Goal: Information Seeking & Learning: Learn about a topic

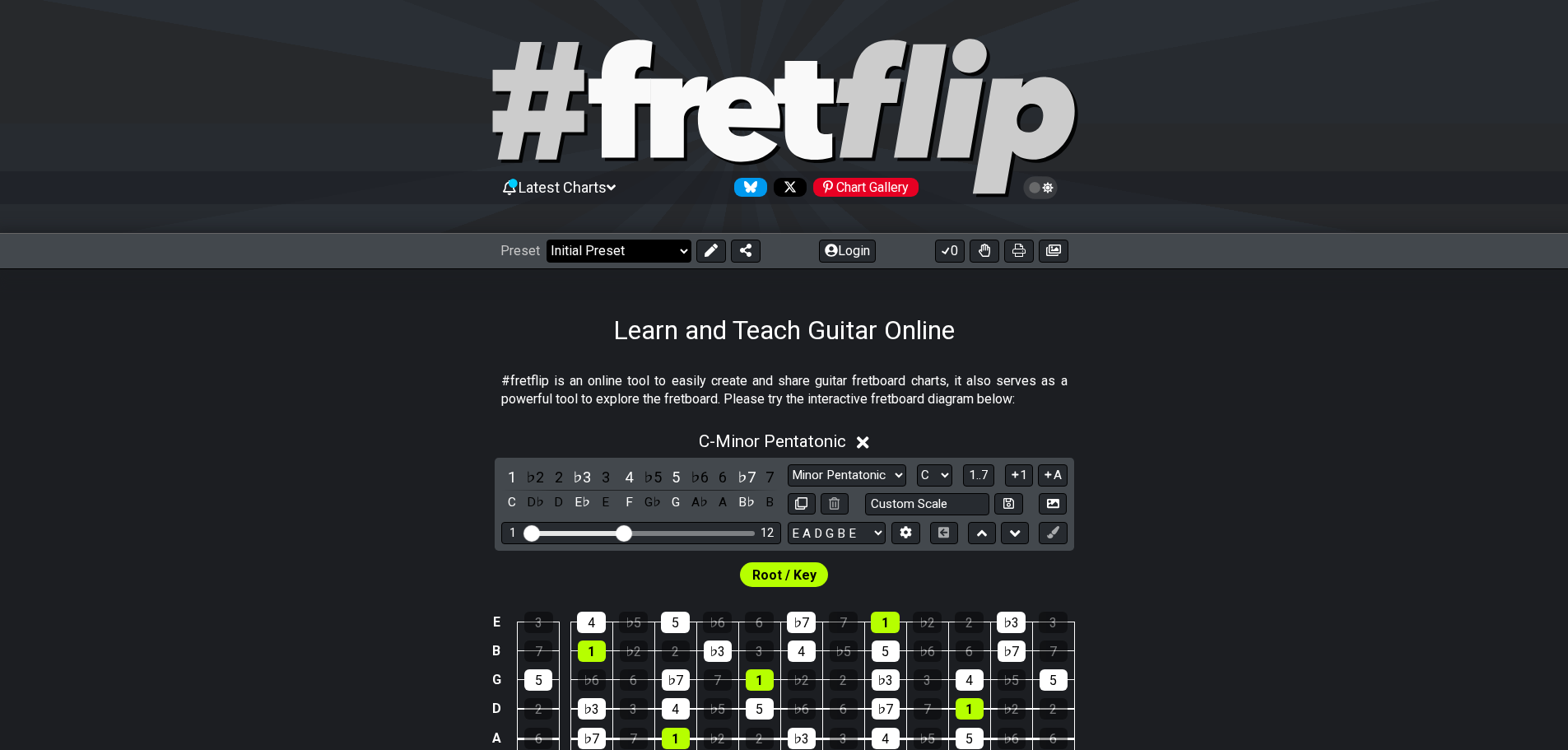
click at [623, 257] on select "Welcome to #fretflip! Initial Preset Custom Preset Minor Pentatonic Major Penta…" at bounding box center [619, 250] width 145 height 23
click at [547, 239] on select "Welcome to #fretflip! Initial Preset Custom Preset Minor Pentatonic Major Penta…" at bounding box center [619, 250] width 145 height 23
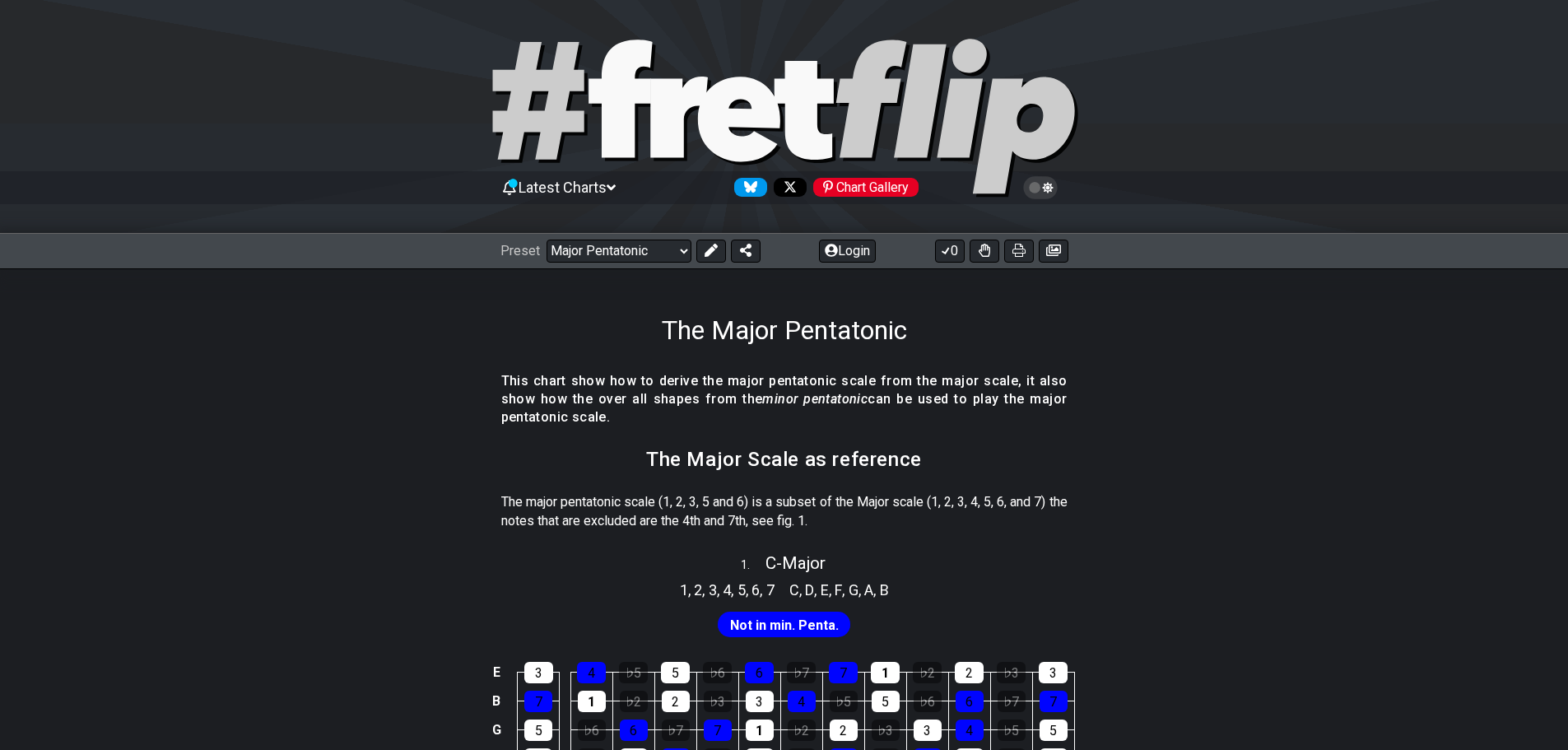
scroll to position [165, 0]
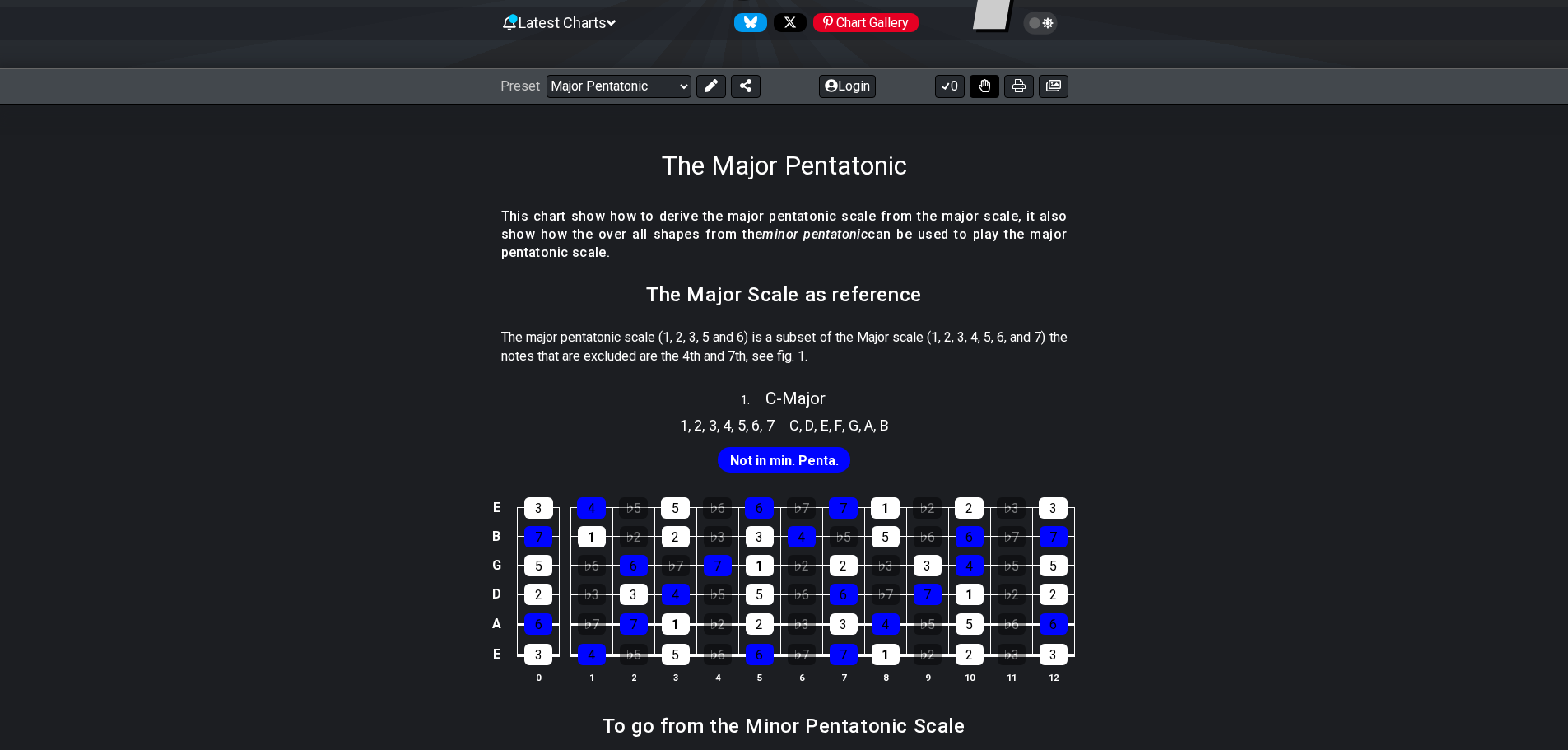
click at [982, 83] on icon at bounding box center [984, 85] width 12 height 14
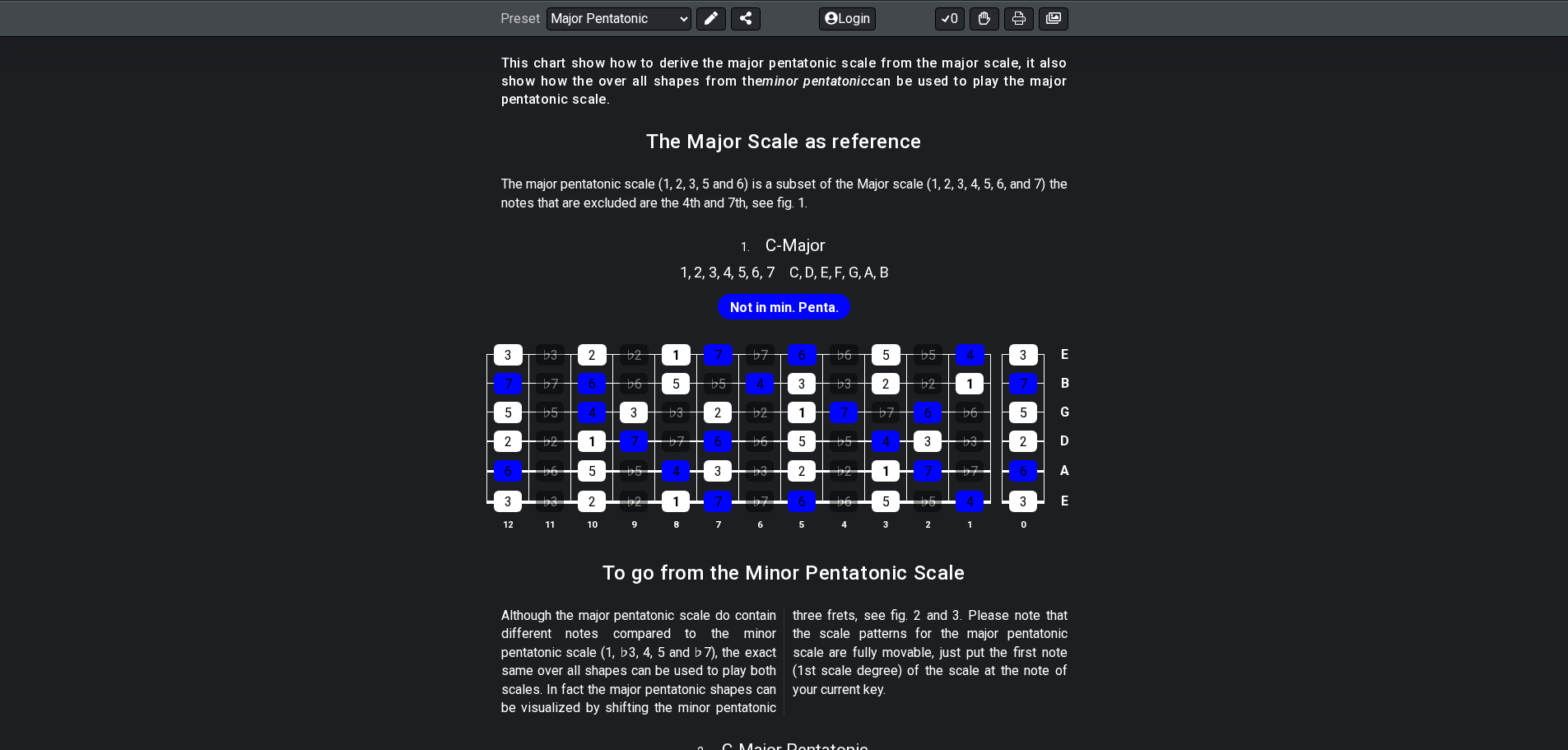
scroll to position [302, 0]
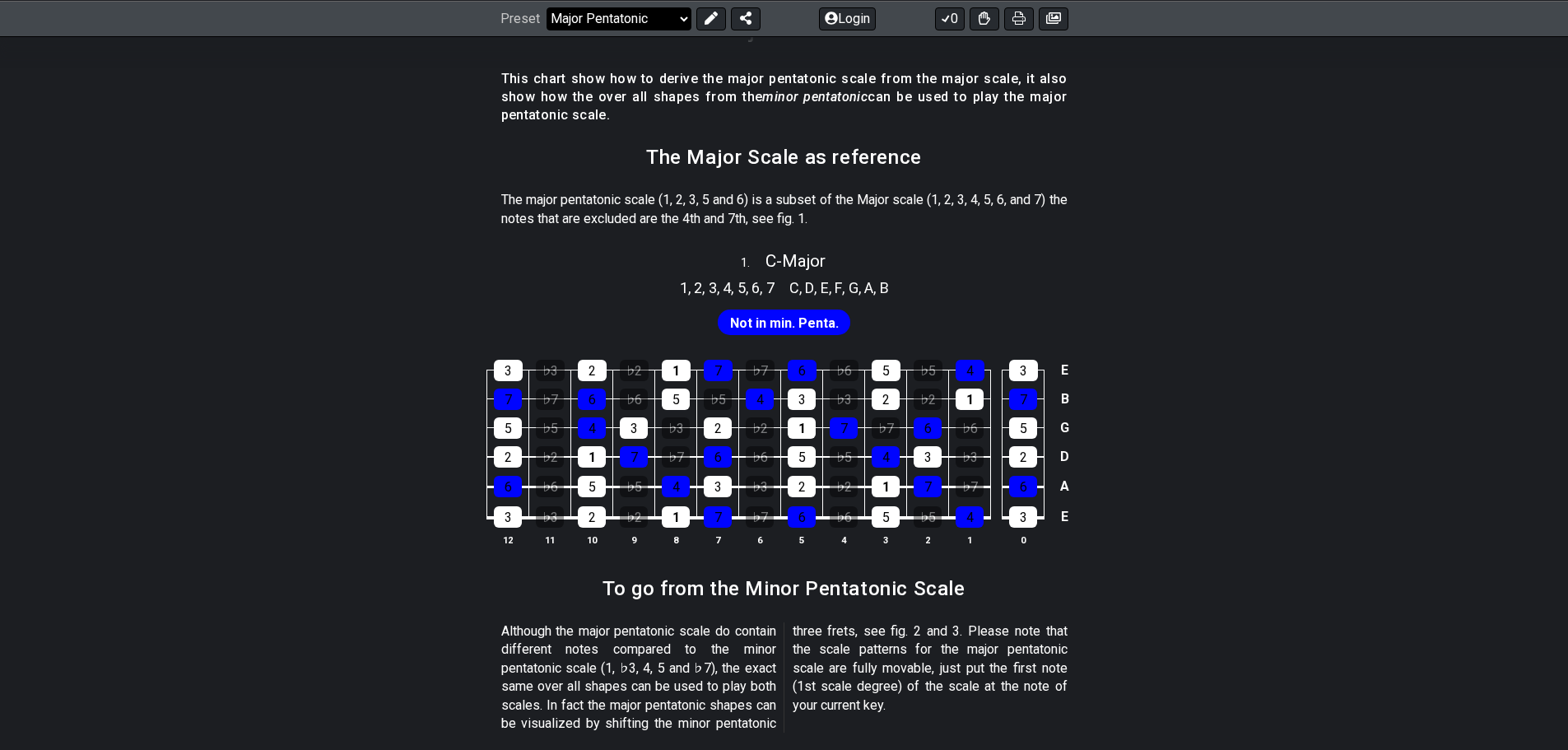
click at [655, 14] on select "Welcome to #fretflip! Initial Preset Custom Preset Minor Pentatonic Major Penta…" at bounding box center [619, 17] width 145 height 23
click at [547, 6] on select "Welcome to #fretflip! Initial Preset Custom Preset Minor Pentatonic Major Penta…" at bounding box center [619, 17] width 145 height 23
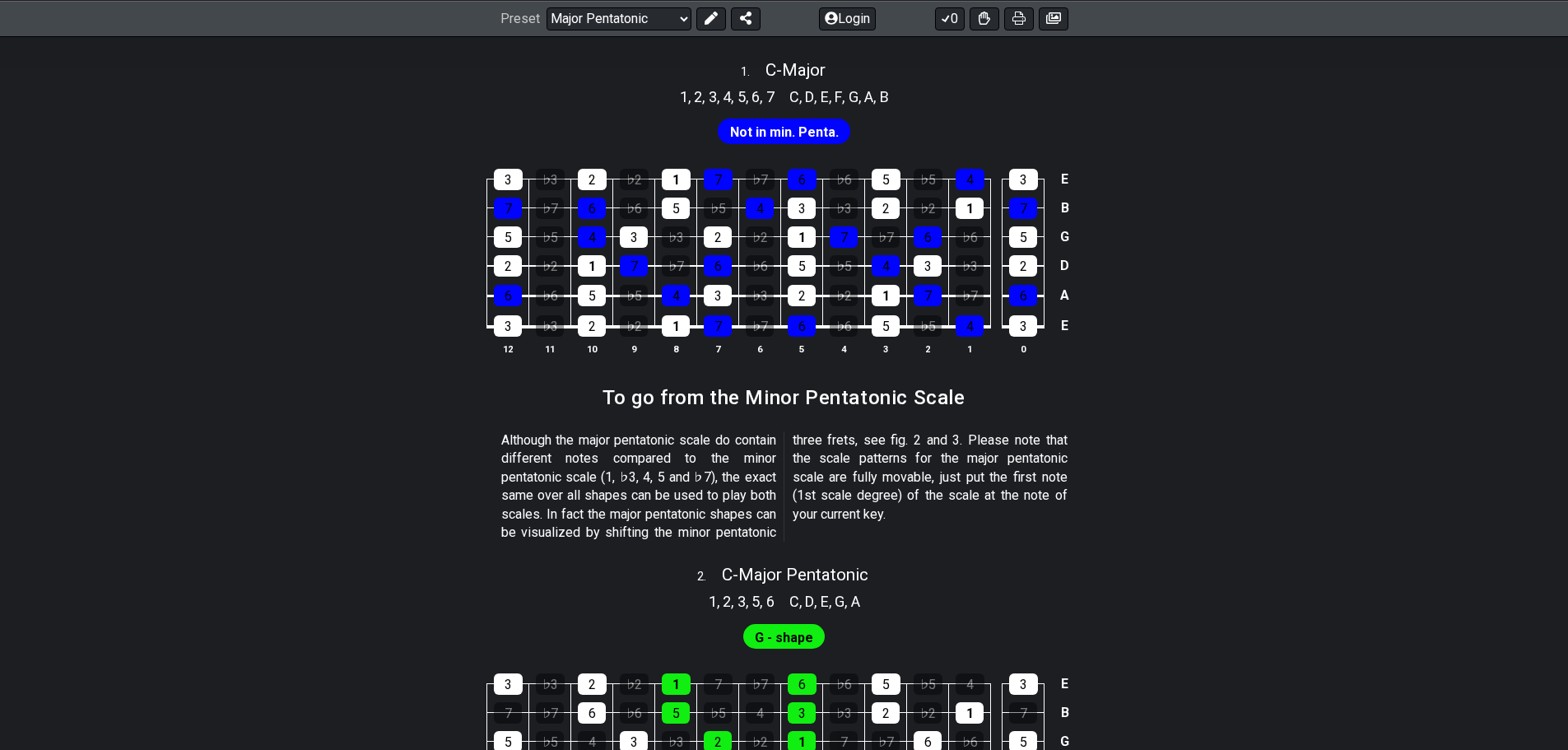
scroll to position [329, 0]
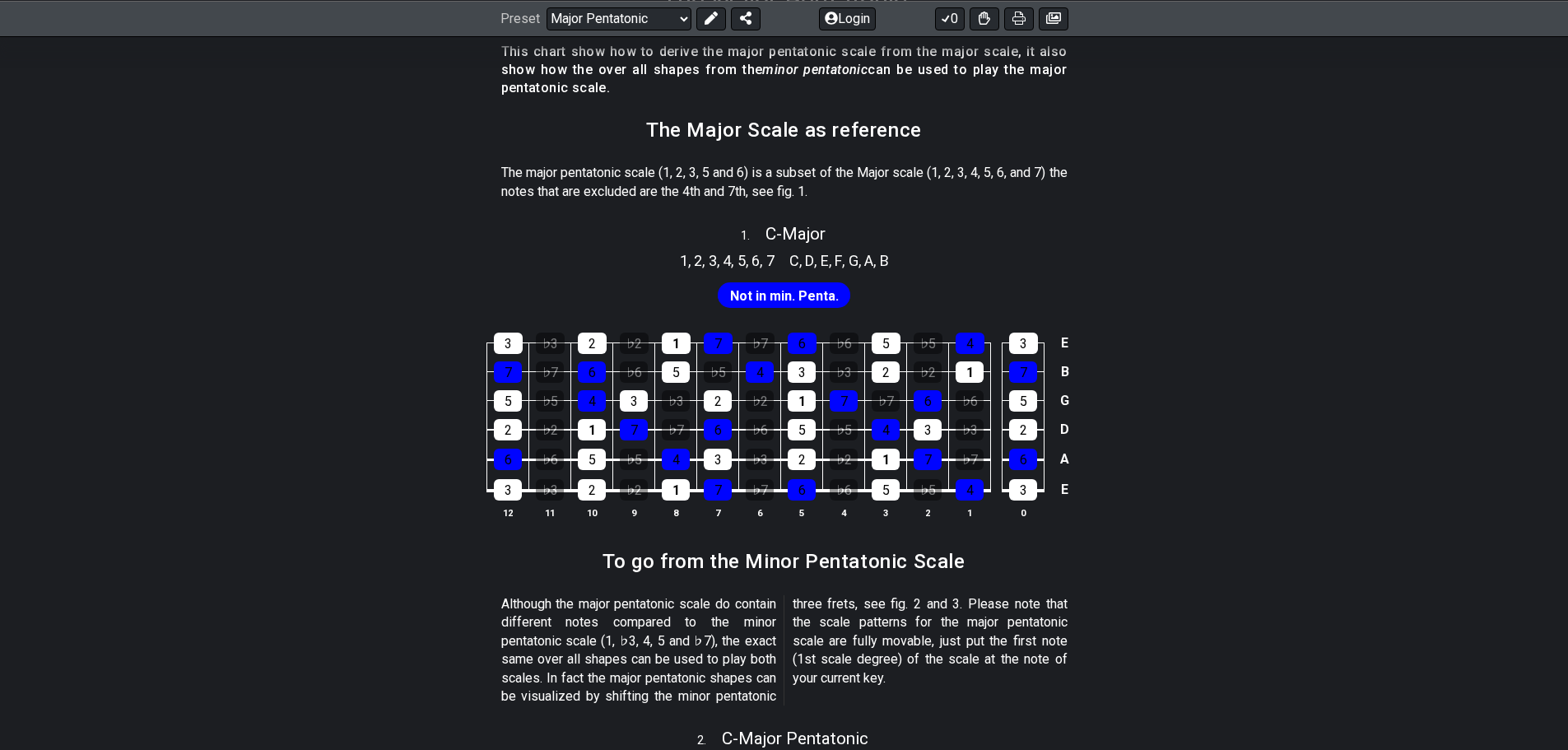
click at [790, 284] on span "Not in min. Penta." at bounding box center [784, 296] width 109 height 24
click at [788, 297] on span "Not in min. Penta." at bounding box center [784, 296] width 109 height 24
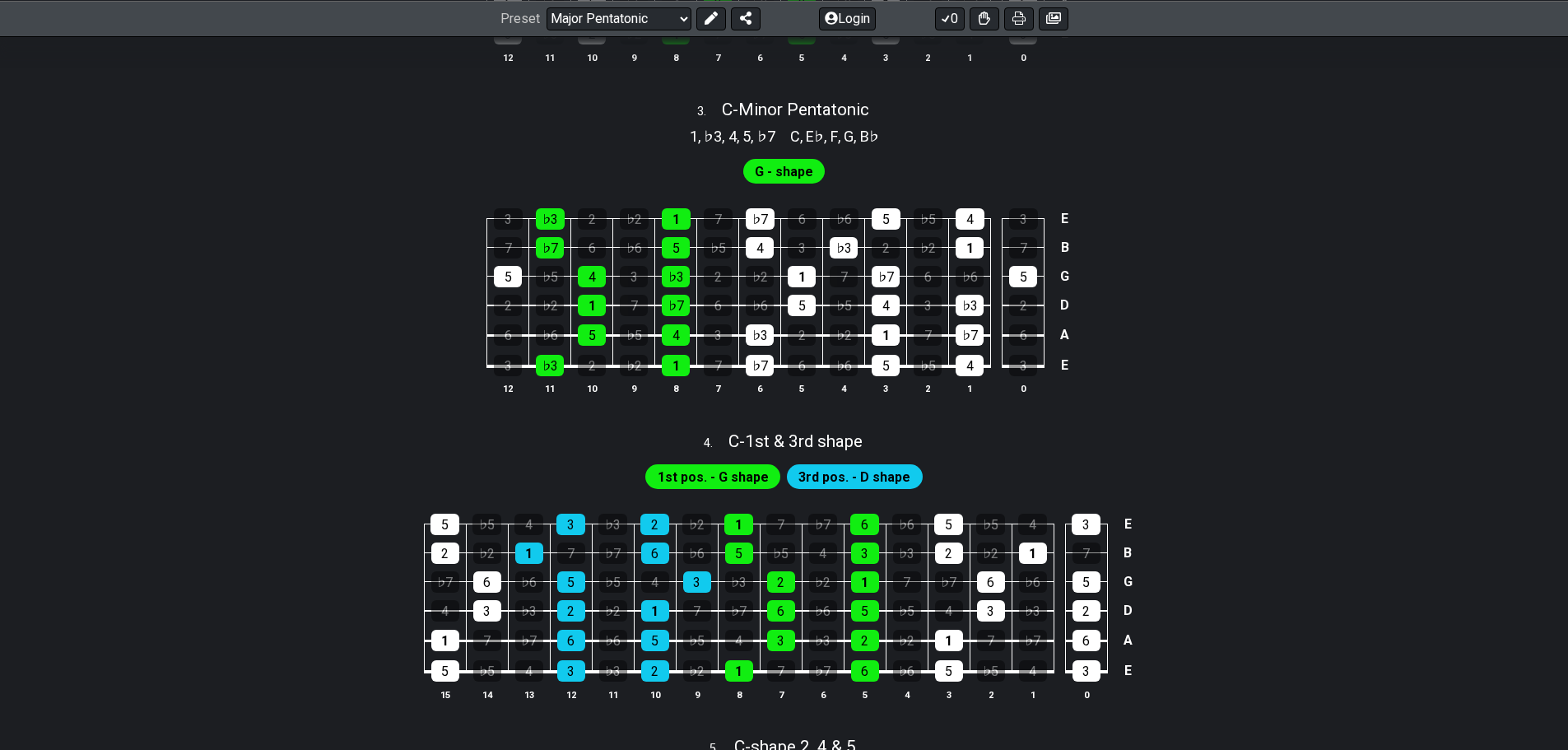
scroll to position [1043, 0]
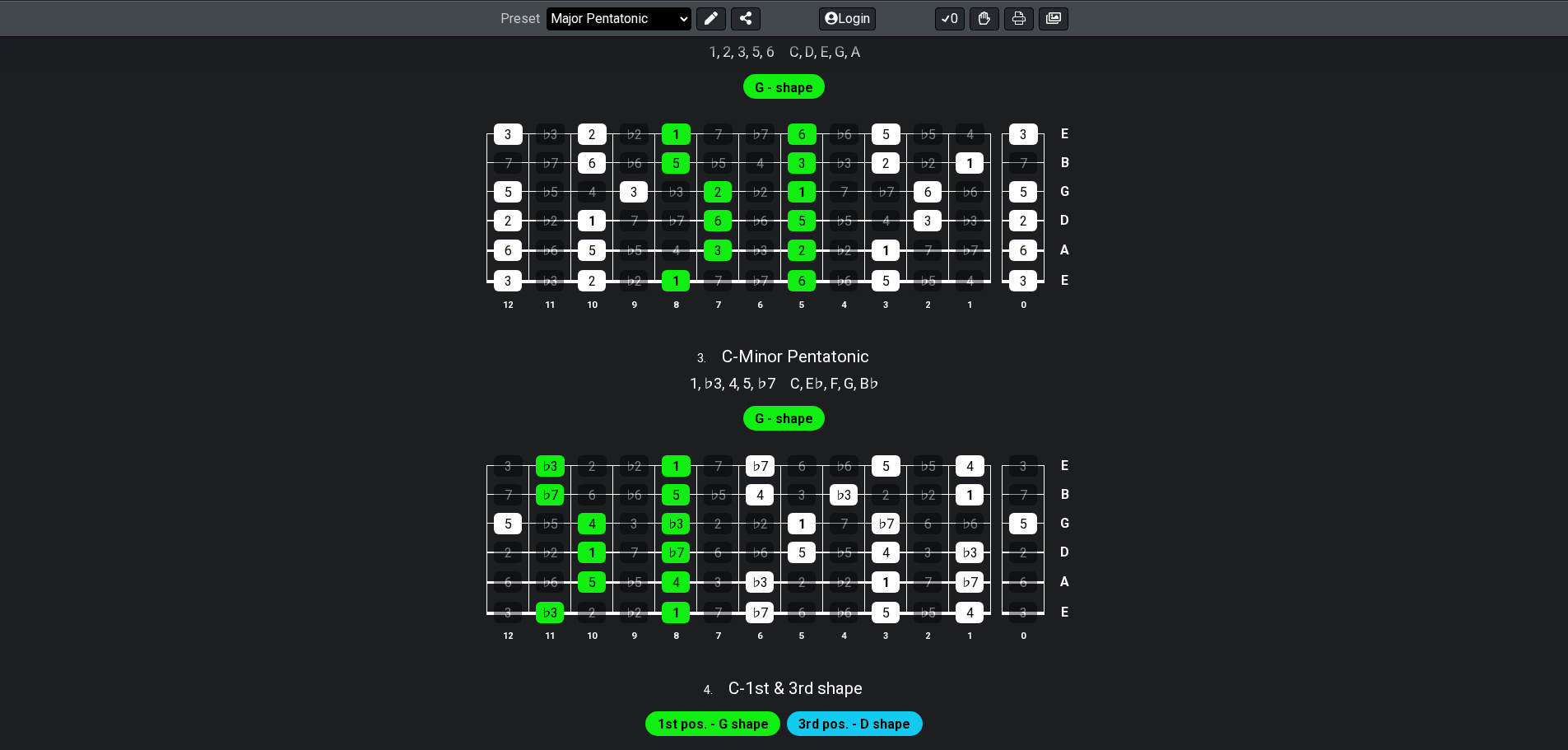
click at [620, 19] on select "Welcome to #fretflip! Initial Preset Custom Preset Minor Pentatonic Major Penta…" at bounding box center [619, 17] width 145 height 23
click at [547, 6] on select "Welcome to #fretflip! Initial Preset Custom Preset Minor Pentatonic Major Penta…" at bounding box center [619, 17] width 145 height 23
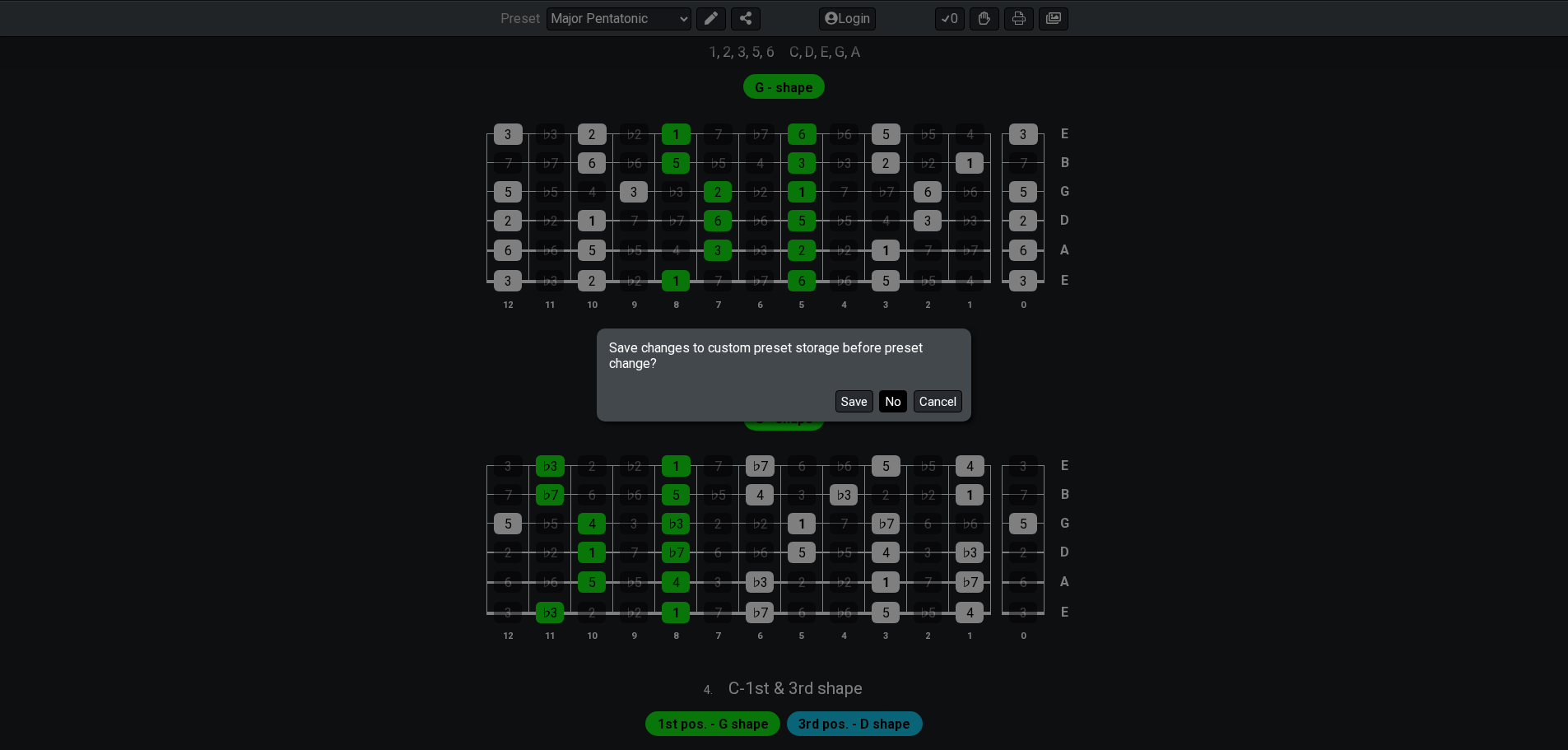
click at [905, 398] on button "No" at bounding box center [892, 401] width 28 height 23
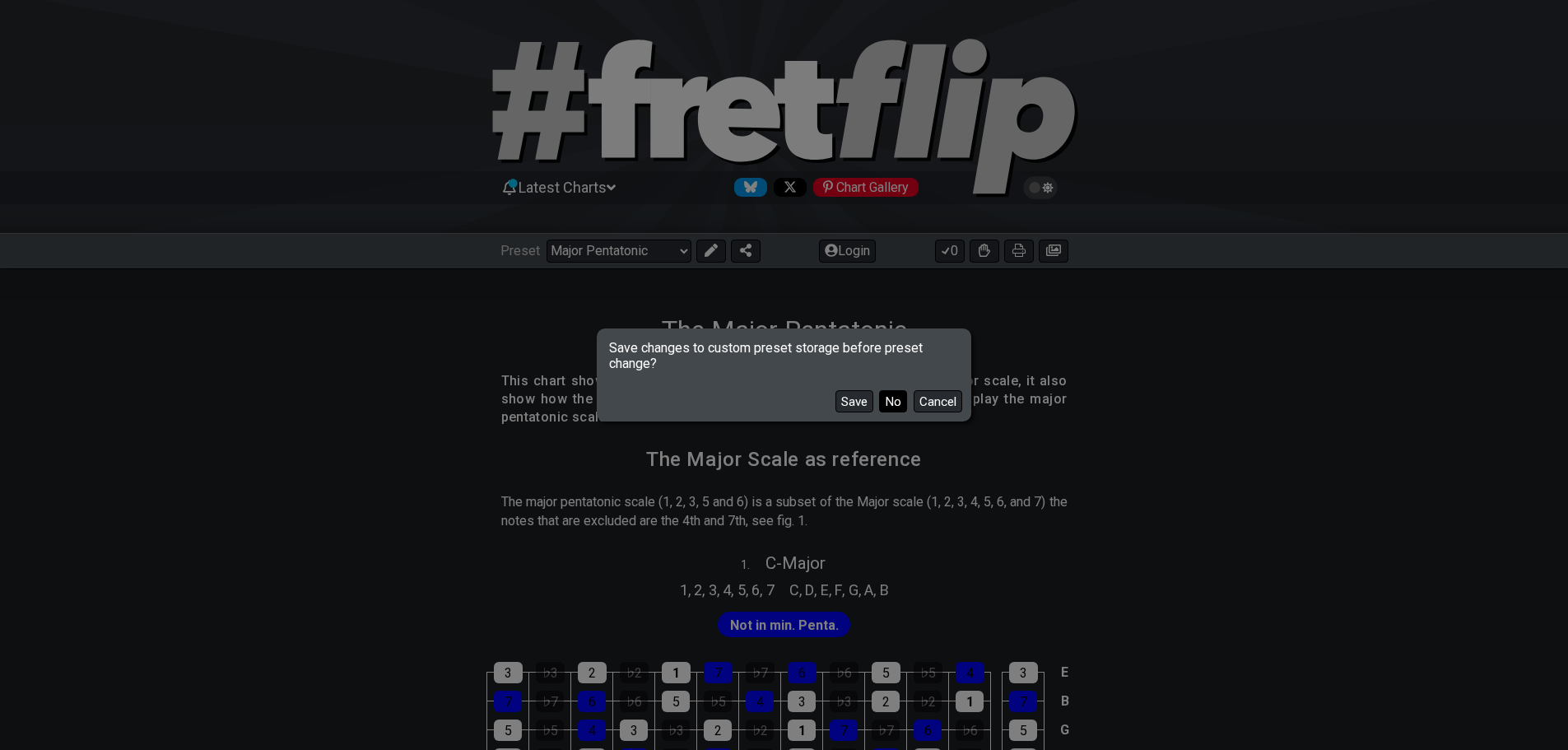
select select "/guitar-scales"
select select "C"
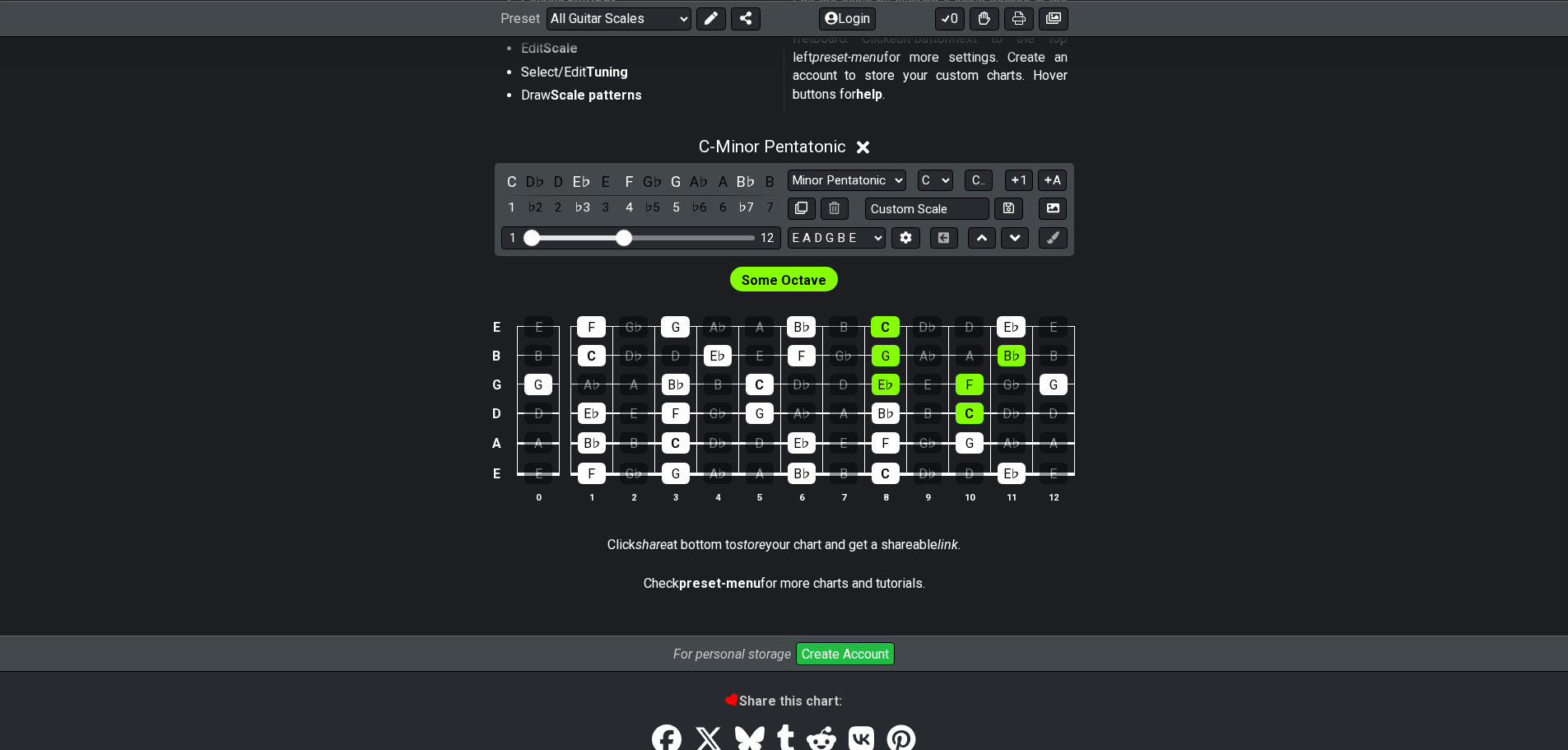
scroll to position [258, 0]
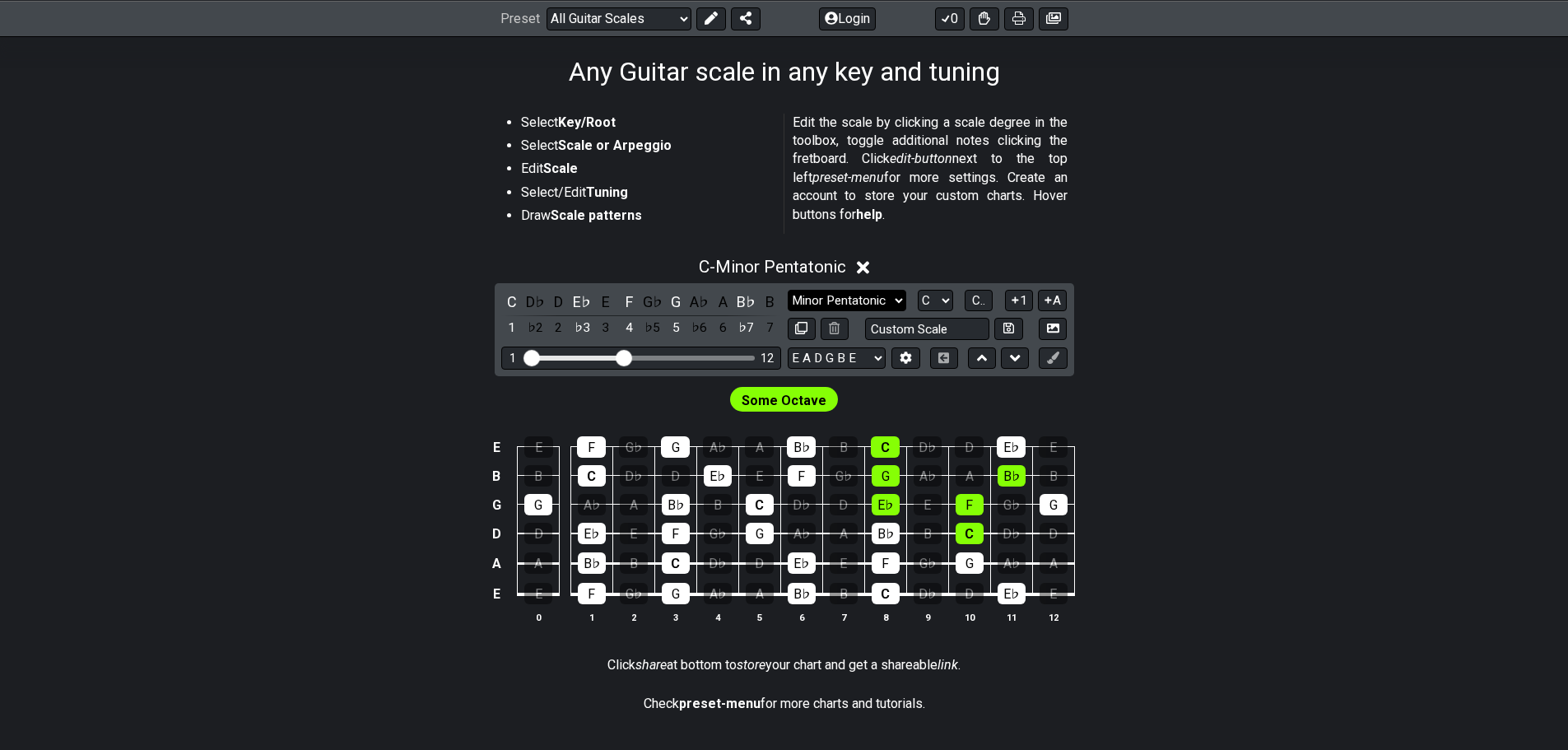
click at [846, 297] on select "Minor Pentatonic Root Minor Pentatonic Major Pentatonic Minor Blues Major Blues…" at bounding box center [847, 300] width 119 height 23
select select "Major / [PERSON_NAME]"
click at [788, 289] on select "Minor Pentatonic Root Minor Pentatonic Major Pentatonic Minor Blues Major Blues…" at bounding box center [847, 300] width 119 height 23
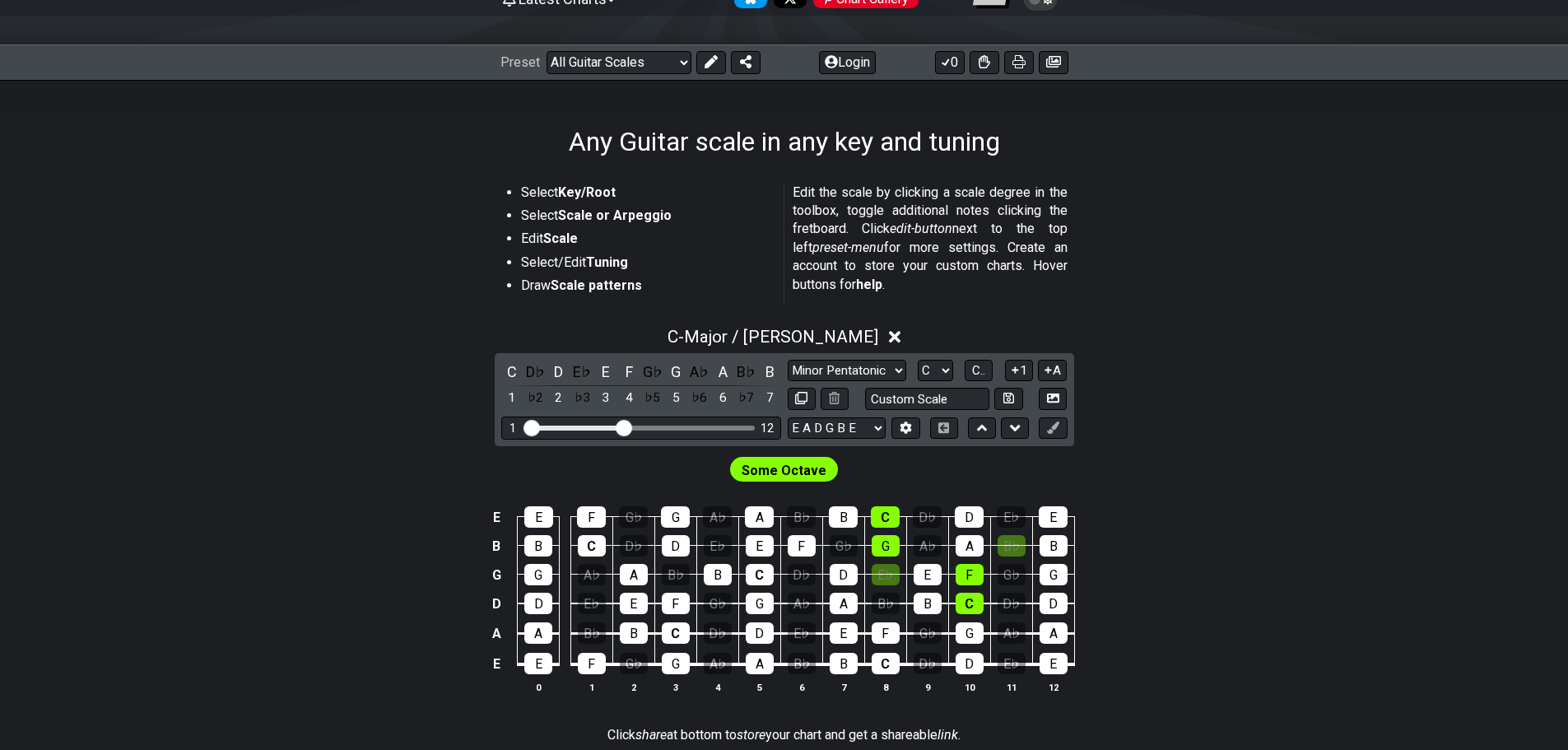
scroll to position [93, 0]
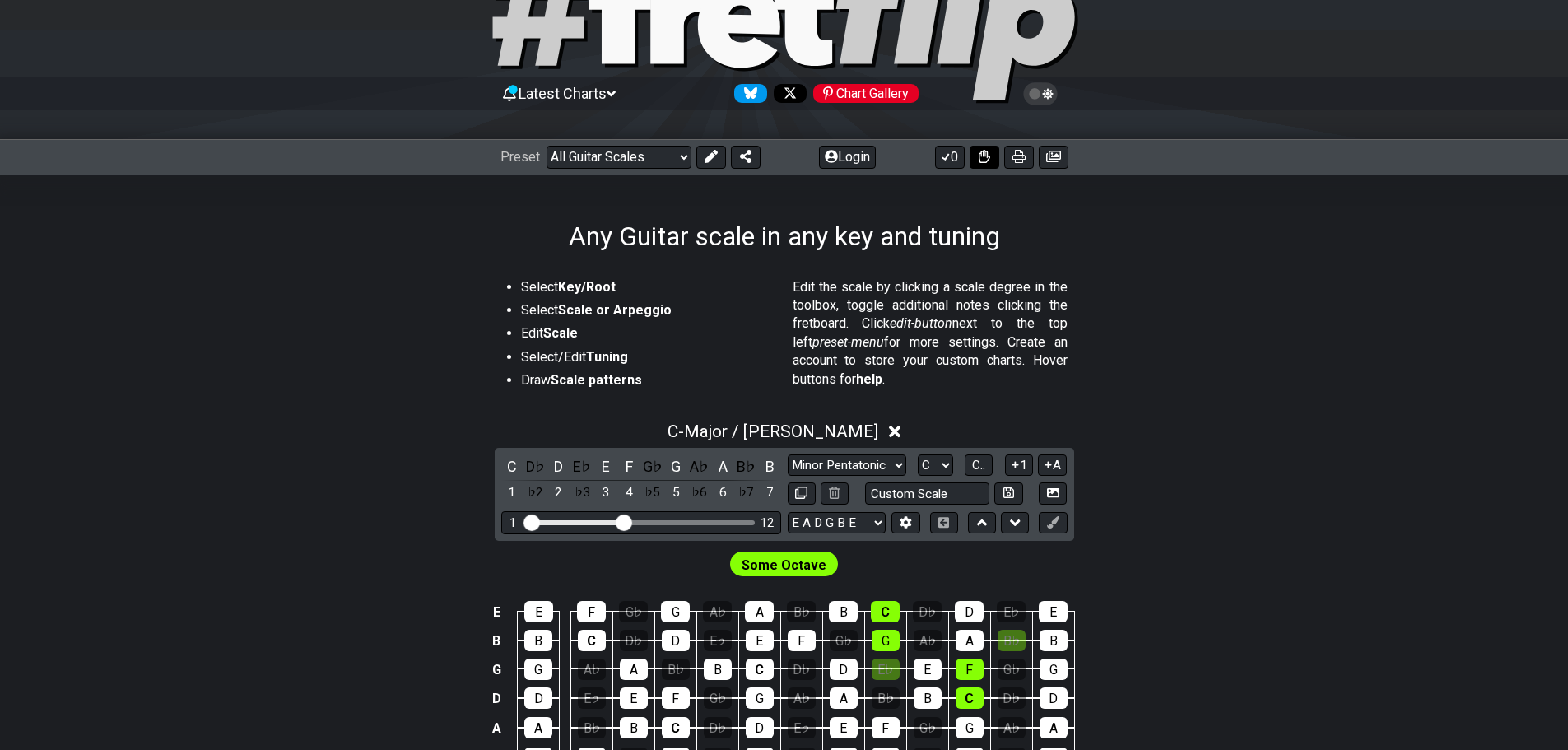
click at [976, 153] on button at bounding box center [984, 157] width 30 height 23
click at [954, 161] on button "0" at bounding box center [950, 157] width 30 height 23
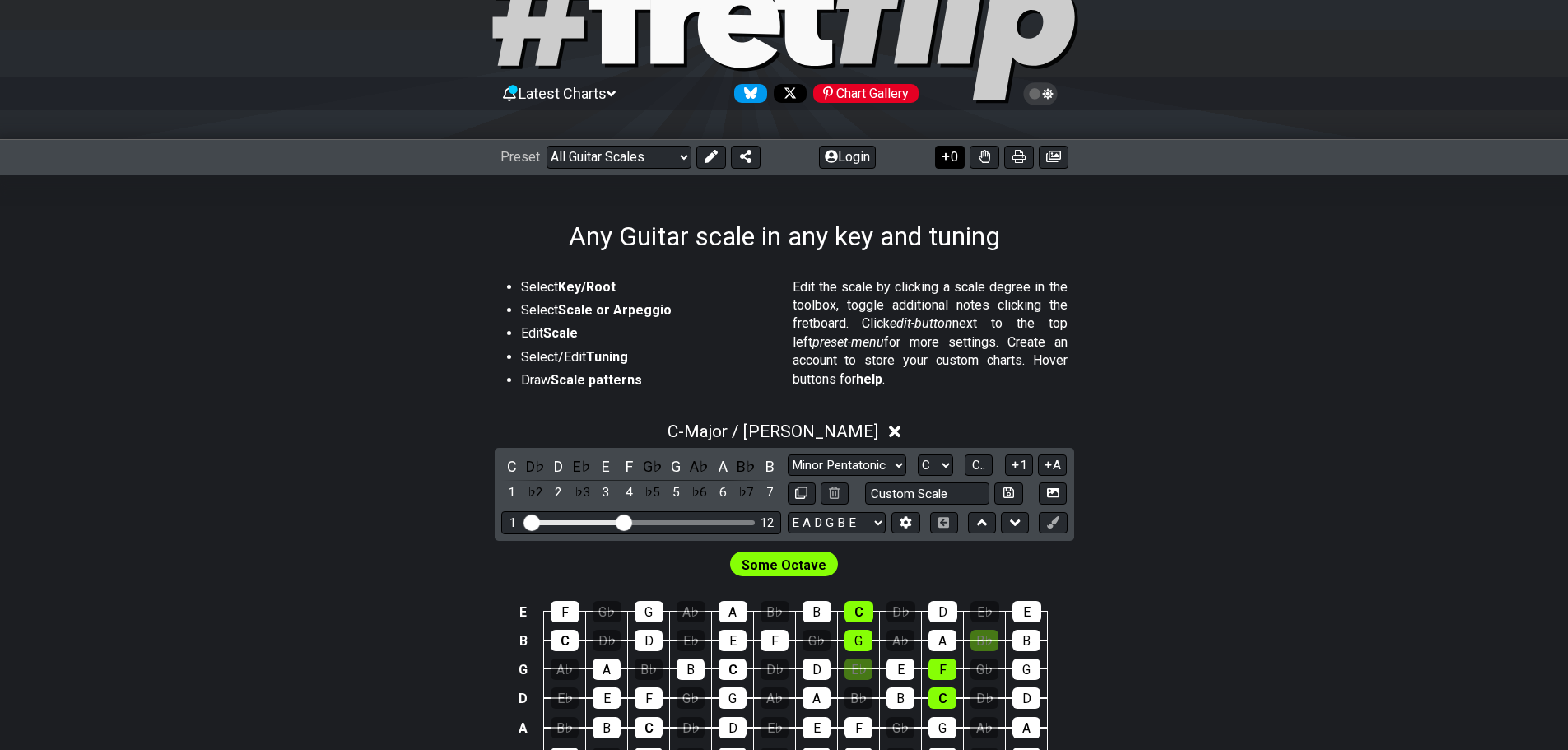
click at [954, 161] on button "0" at bounding box center [950, 157] width 30 height 23
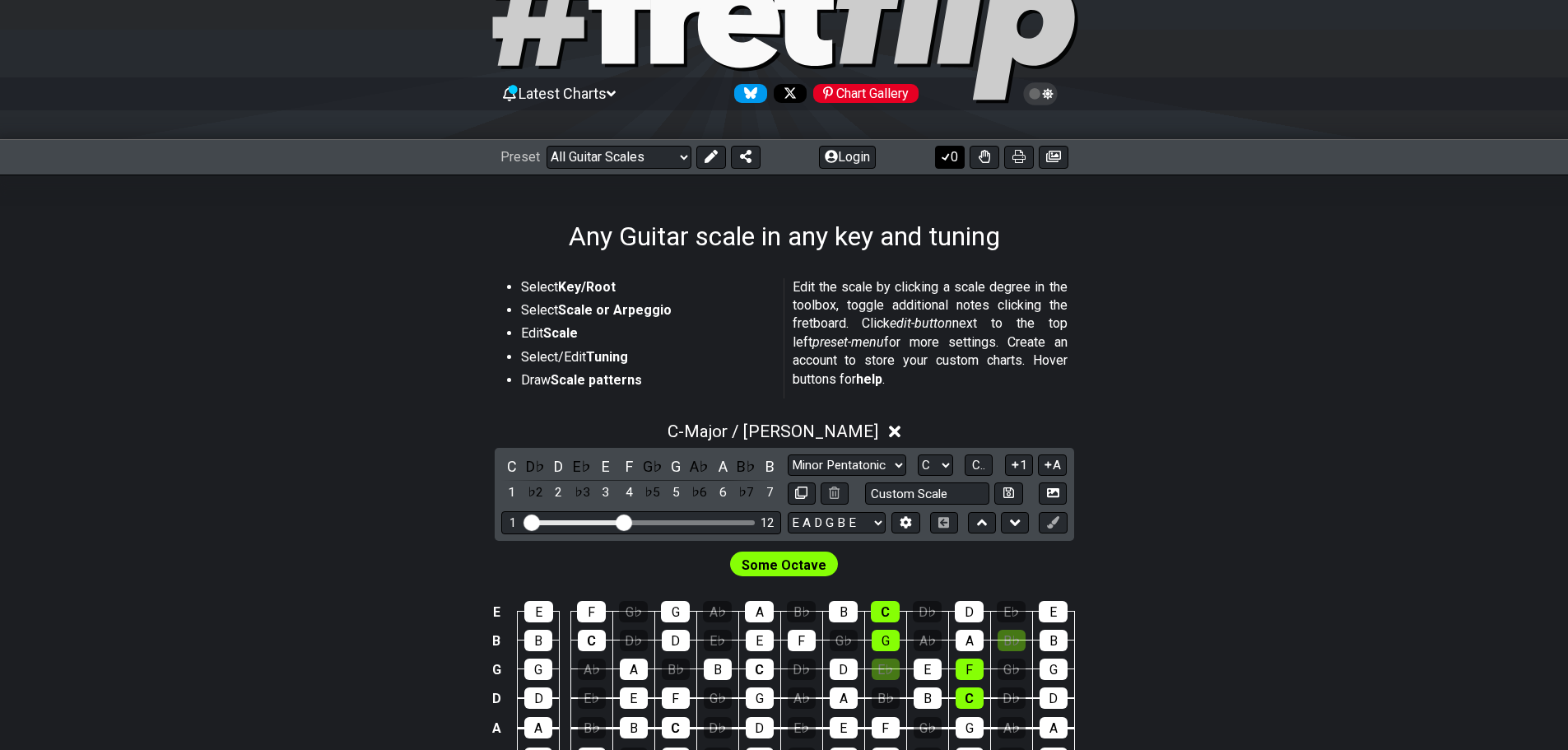
click at [954, 161] on button "0" at bounding box center [950, 157] width 30 height 23
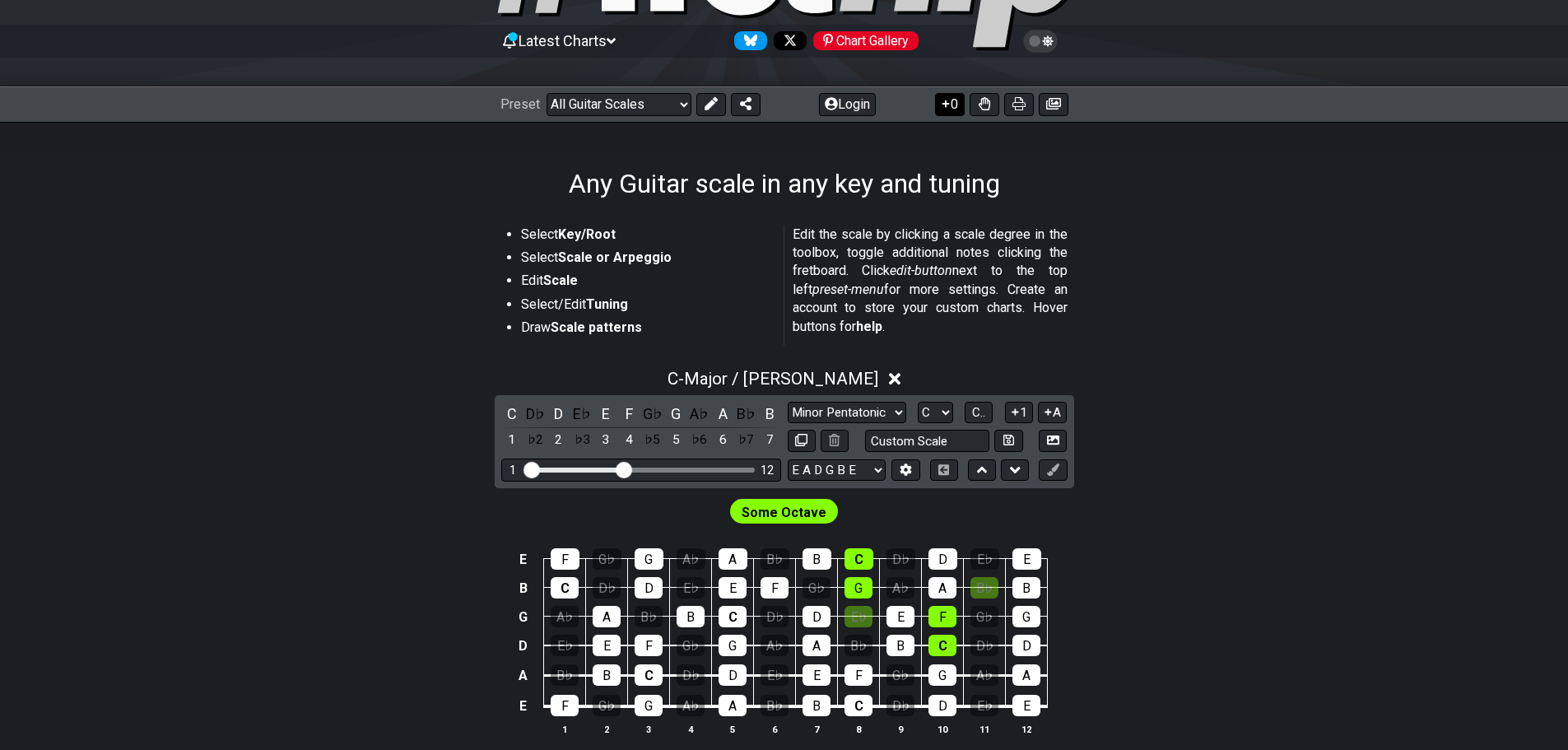
scroll to position [176, 0]
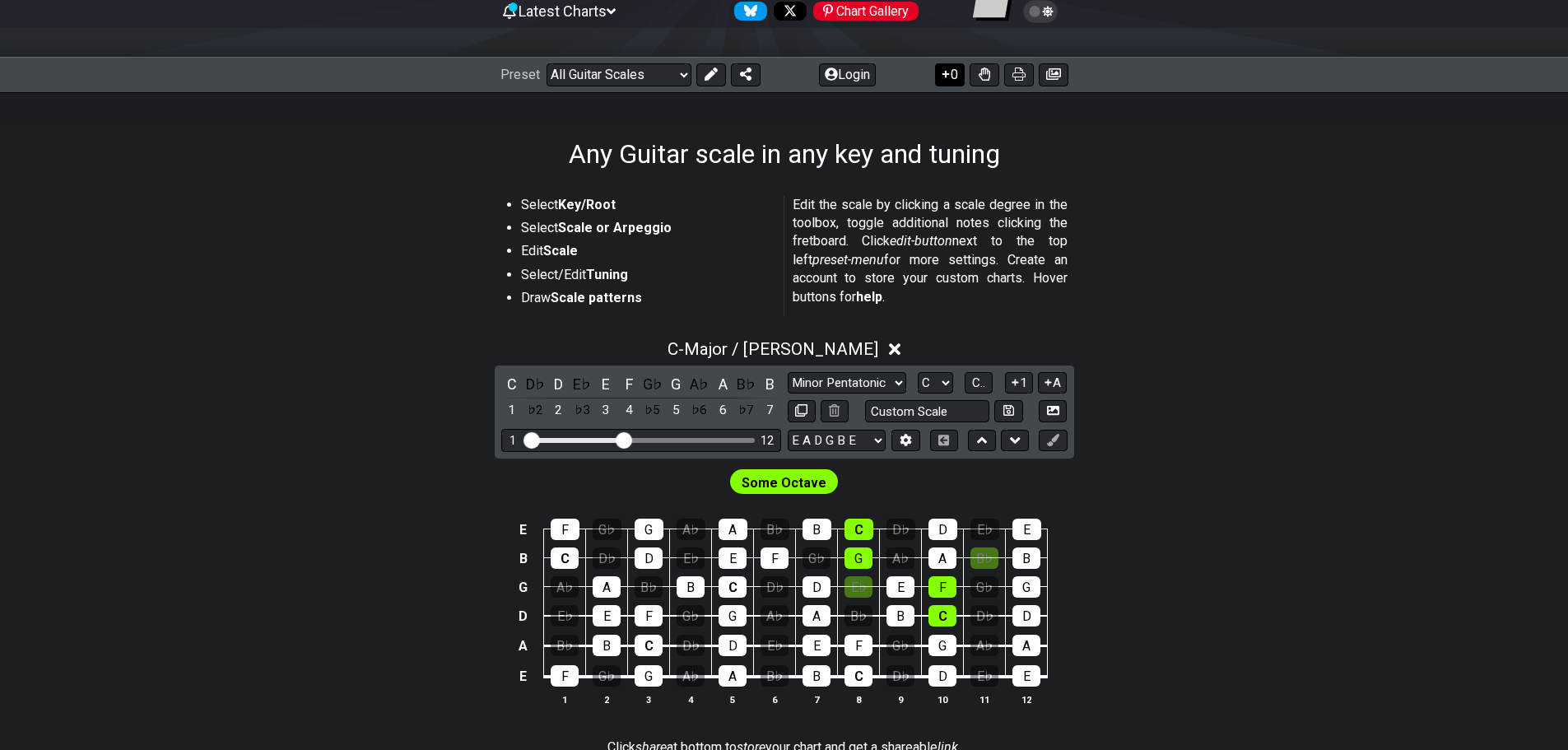
click at [954, 80] on button "0" at bounding box center [950, 74] width 30 height 23
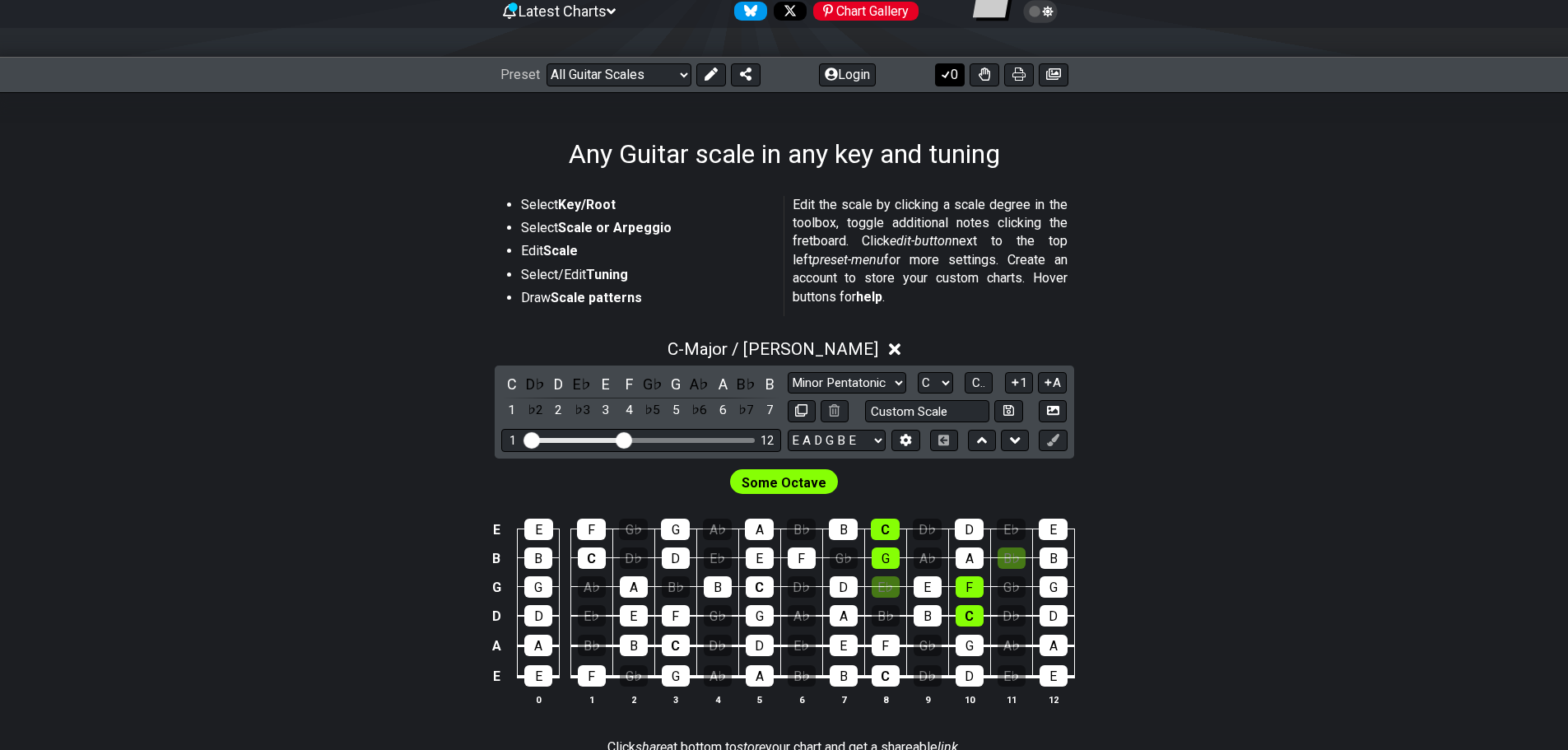
click at [954, 80] on button "0" at bounding box center [950, 74] width 30 height 23
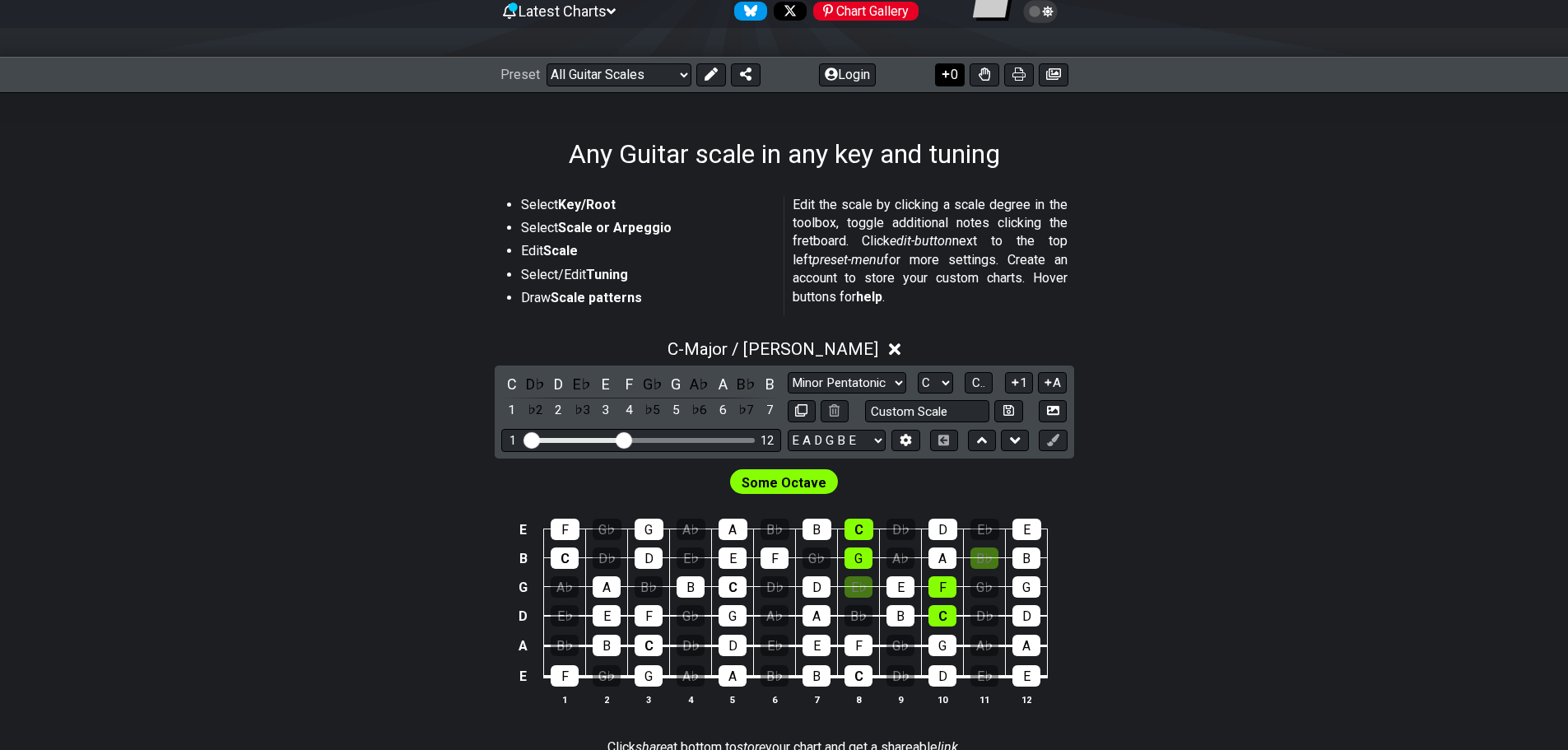
click at [954, 80] on button "0" at bounding box center [950, 74] width 30 height 23
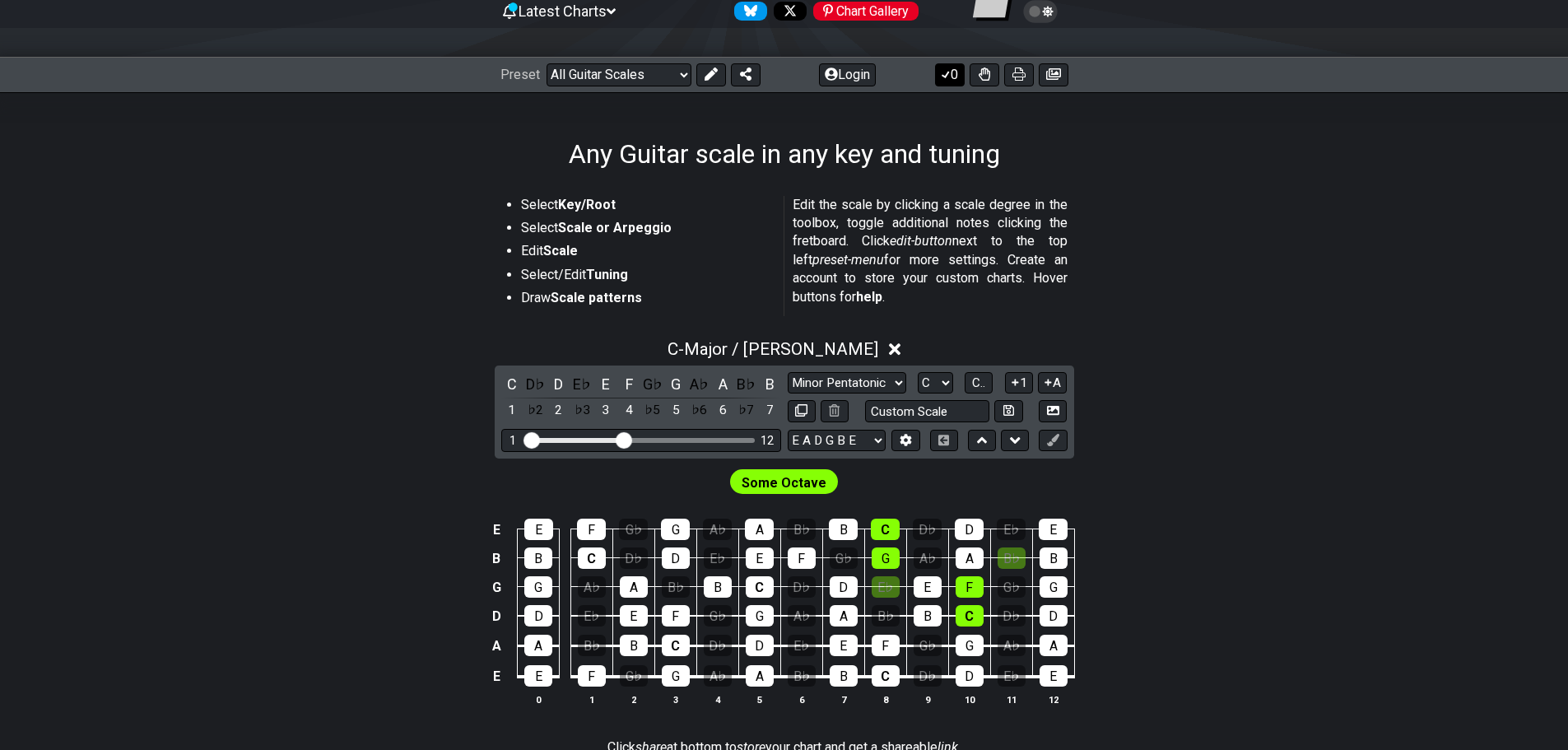
click at [954, 80] on button "0" at bounding box center [950, 74] width 30 height 23
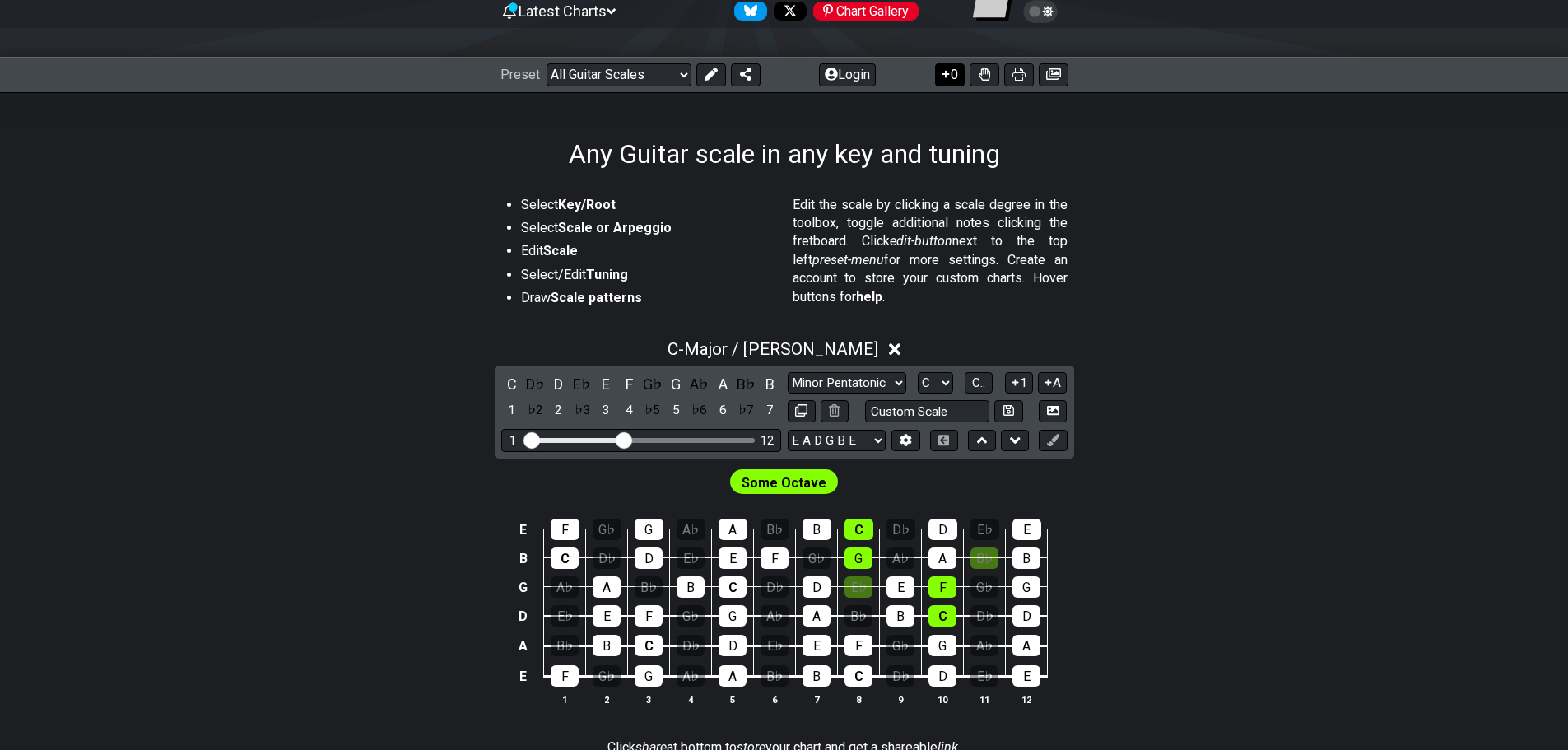
click at [954, 80] on button "0" at bounding box center [950, 74] width 30 height 23
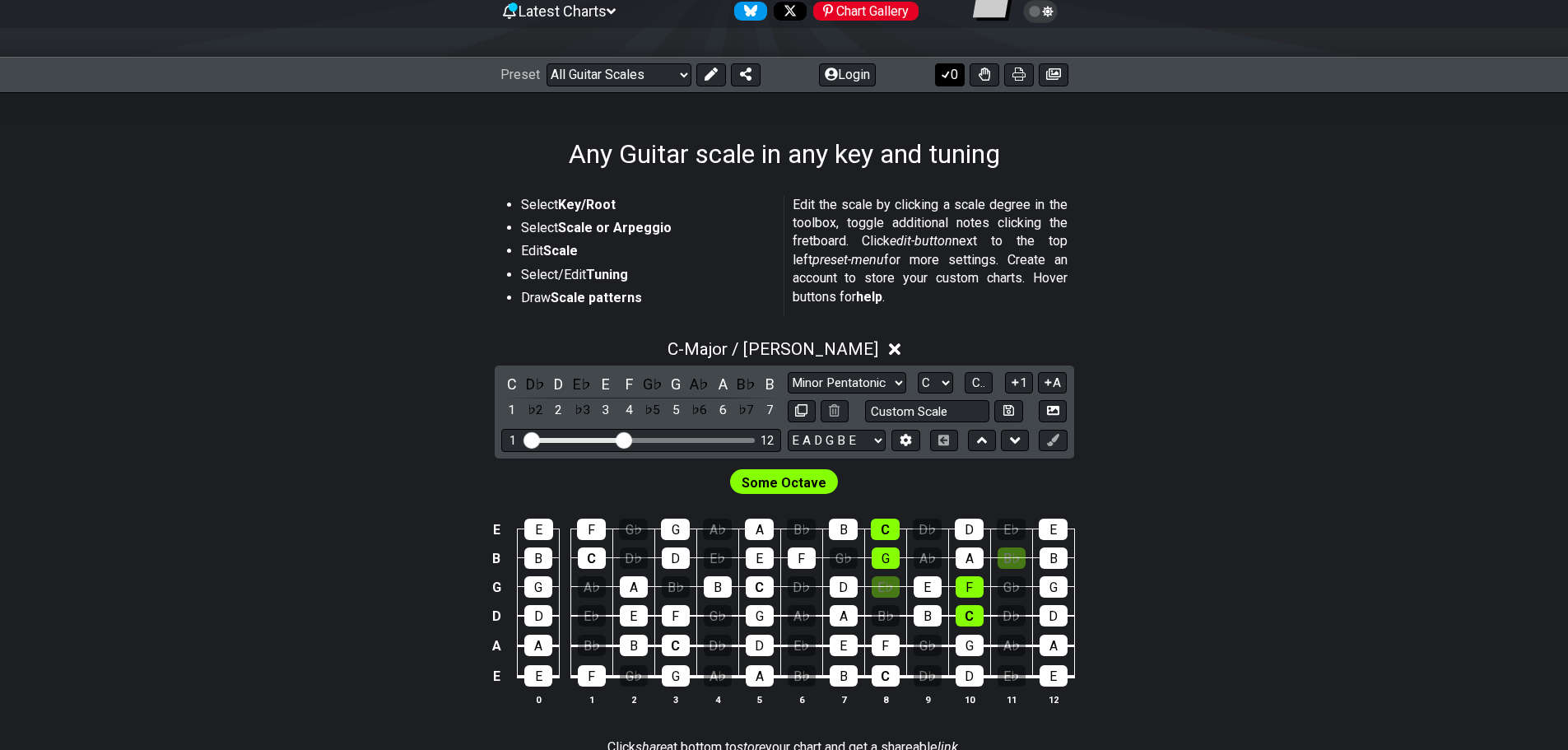
click at [954, 80] on button "0" at bounding box center [950, 74] width 30 height 23
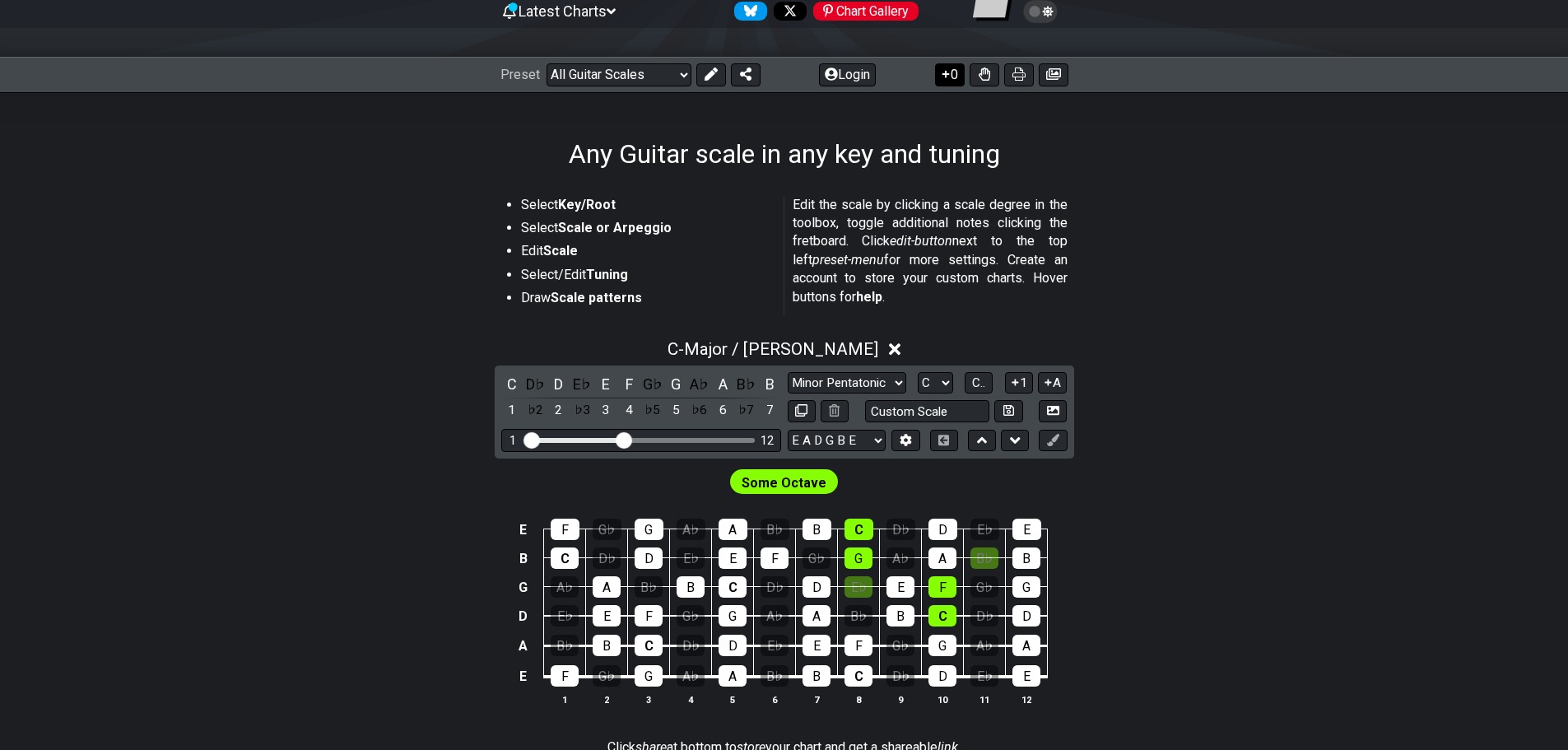
click at [954, 80] on button "0" at bounding box center [950, 74] width 30 height 23
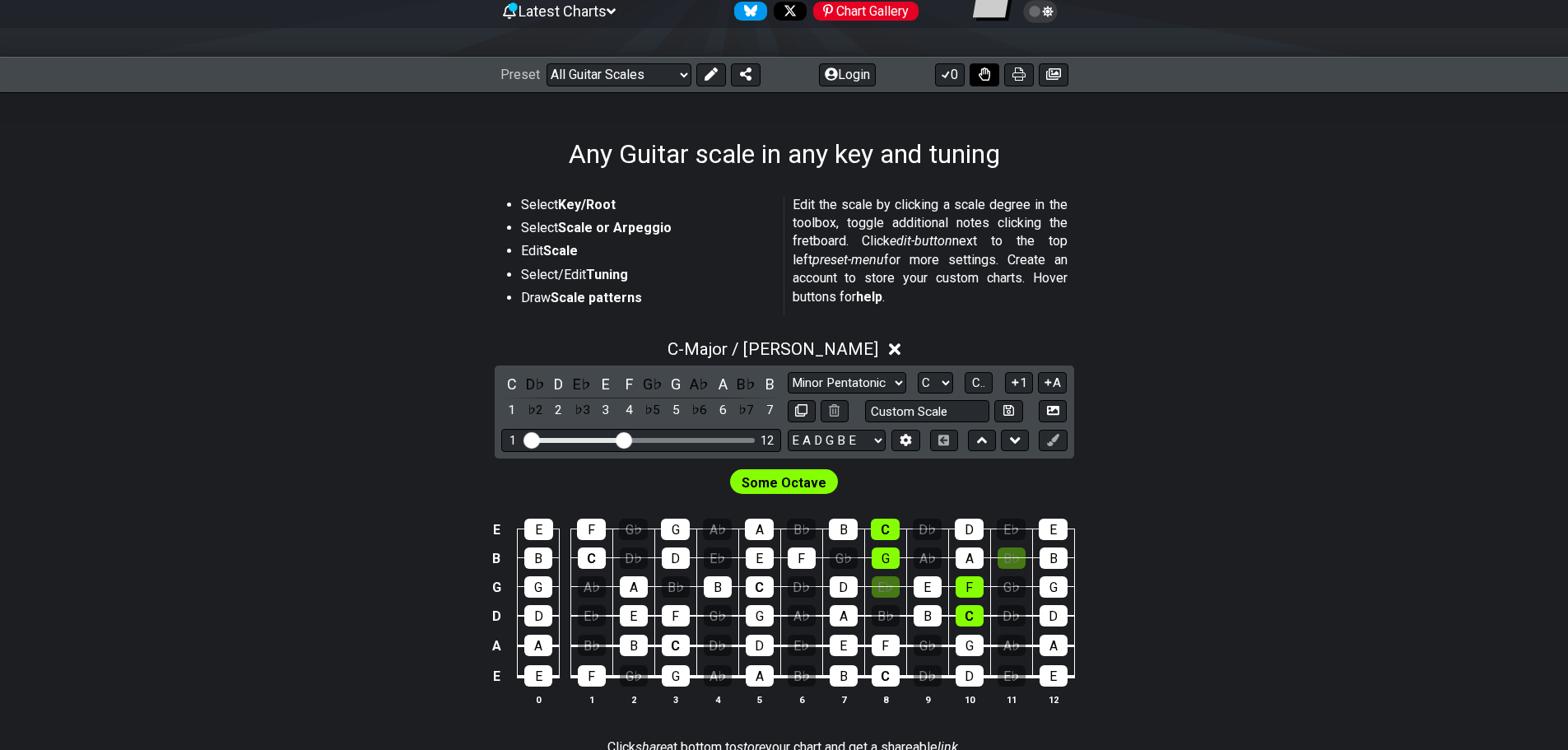
click at [985, 67] on button at bounding box center [984, 74] width 30 height 23
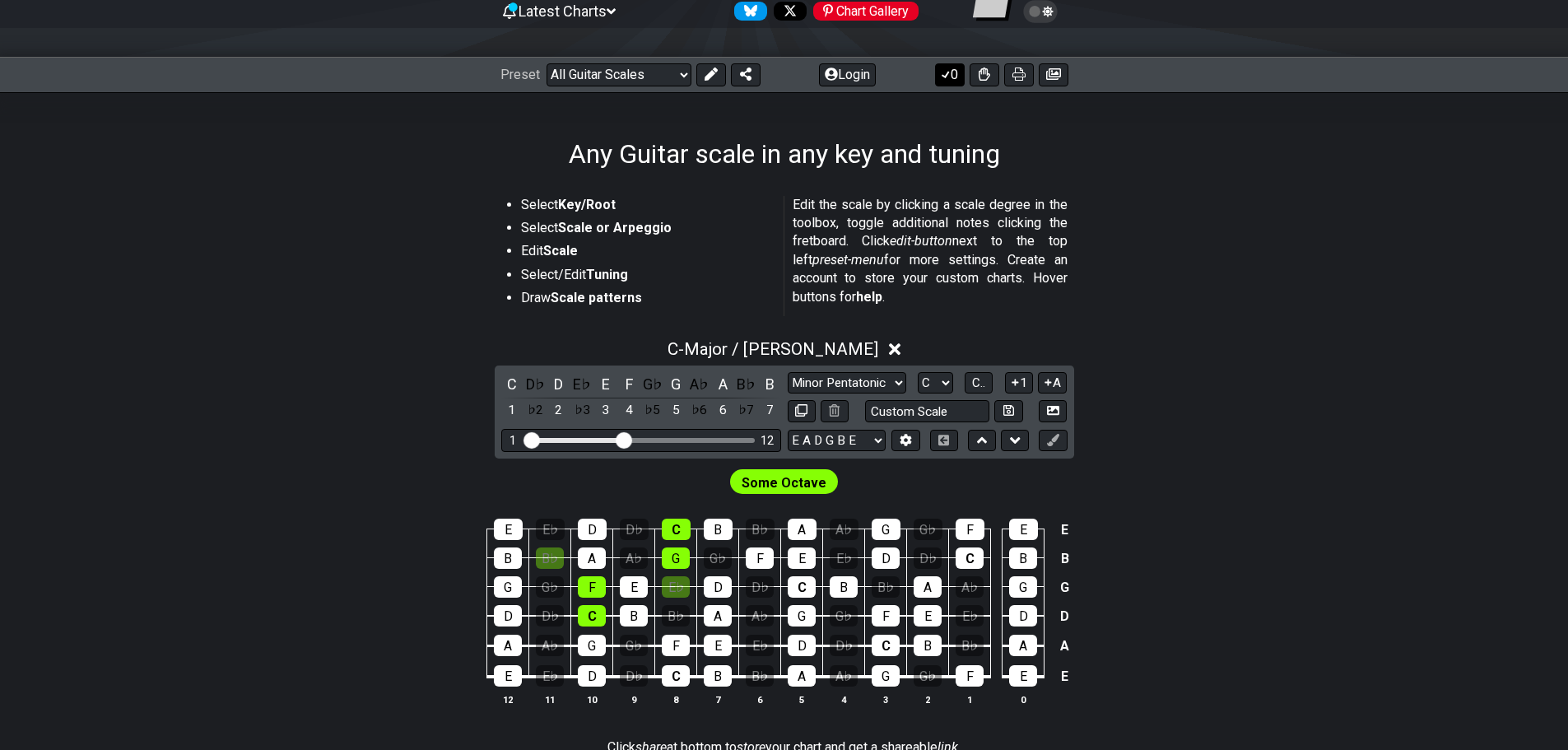
click at [957, 72] on button "0" at bounding box center [950, 74] width 30 height 23
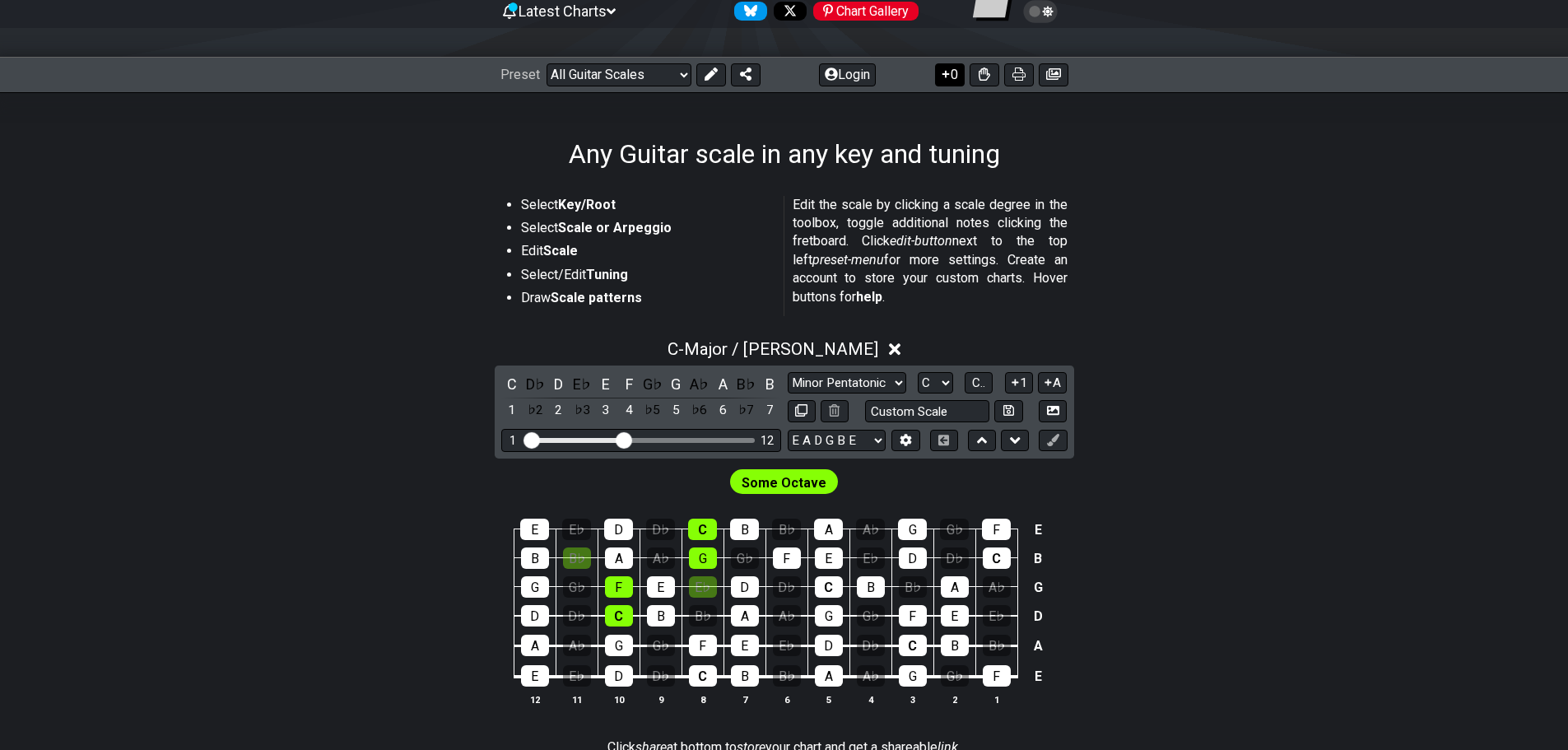
click at [957, 72] on button "0" at bounding box center [950, 74] width 30 height 23
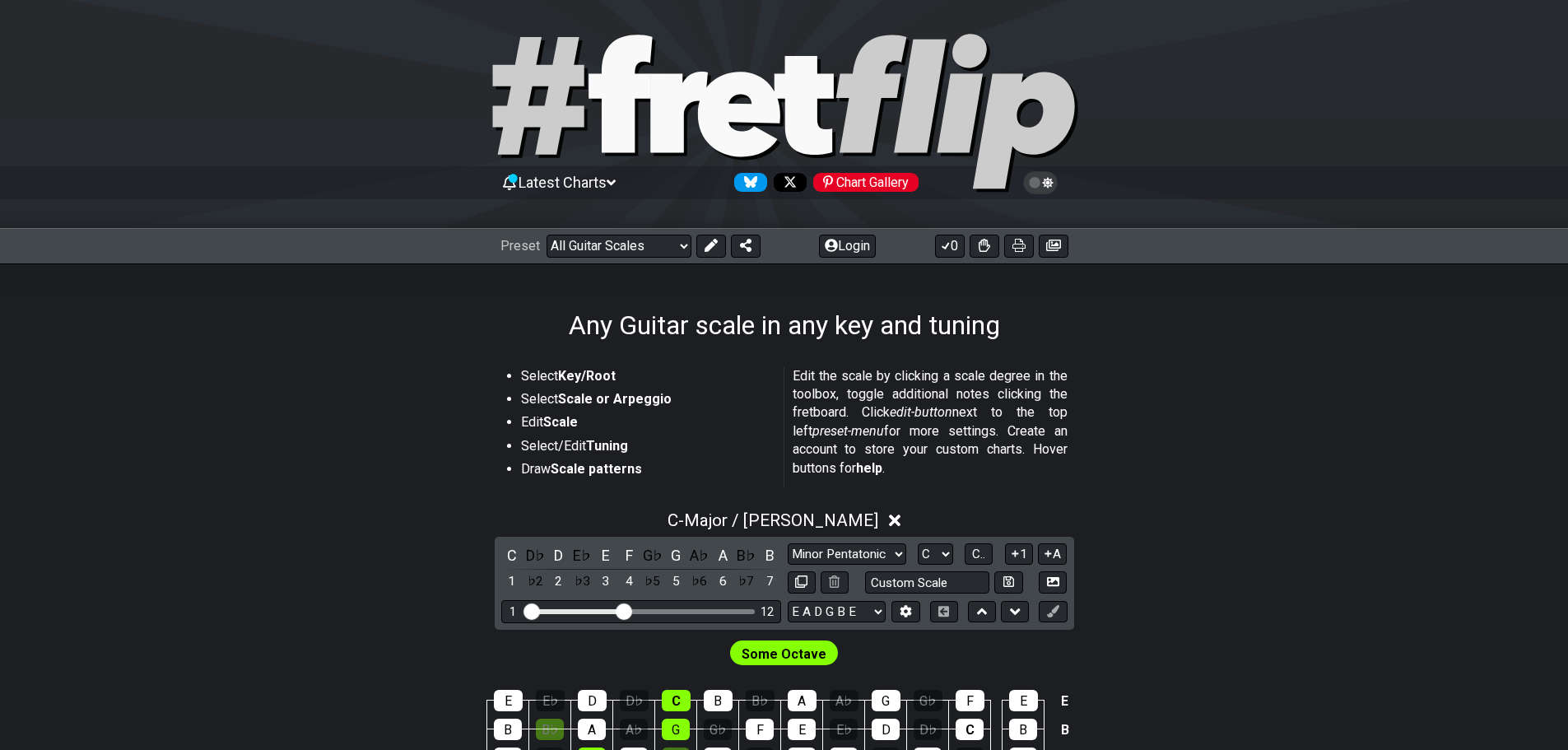
scroll to position [0, 0]
